Goal: Submit feedback/report problem

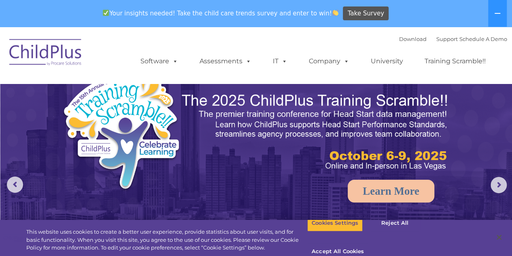
select select "MEDIUM"
click at [498, 17] on button at bounding box center [497, 13] width 19 height 27
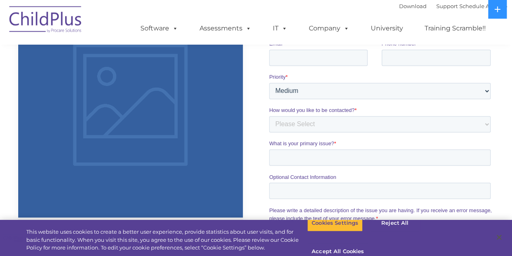
scroll to position [501, 0]
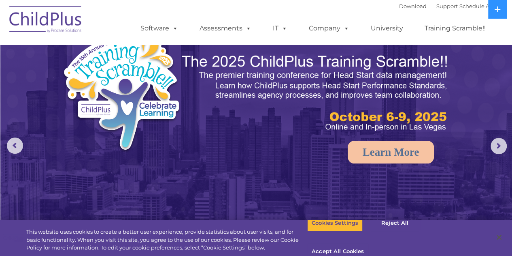
click at [493, 13] on button at bounding box center [497, 9] width 19 height 19
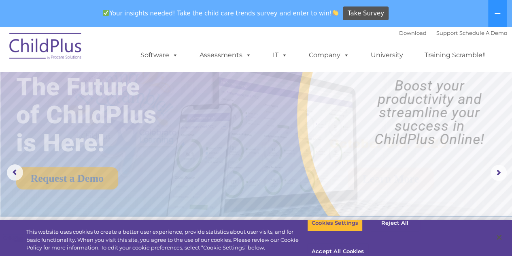
click at [493, 13] on button at bounding box center [497, 13] width 19 height 27
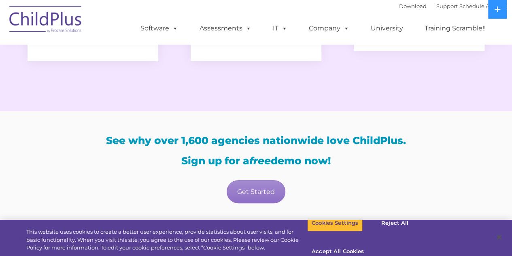
scroll to position [1593, 0]
